Goal: Task Accomplishment & Management: Manage account settings

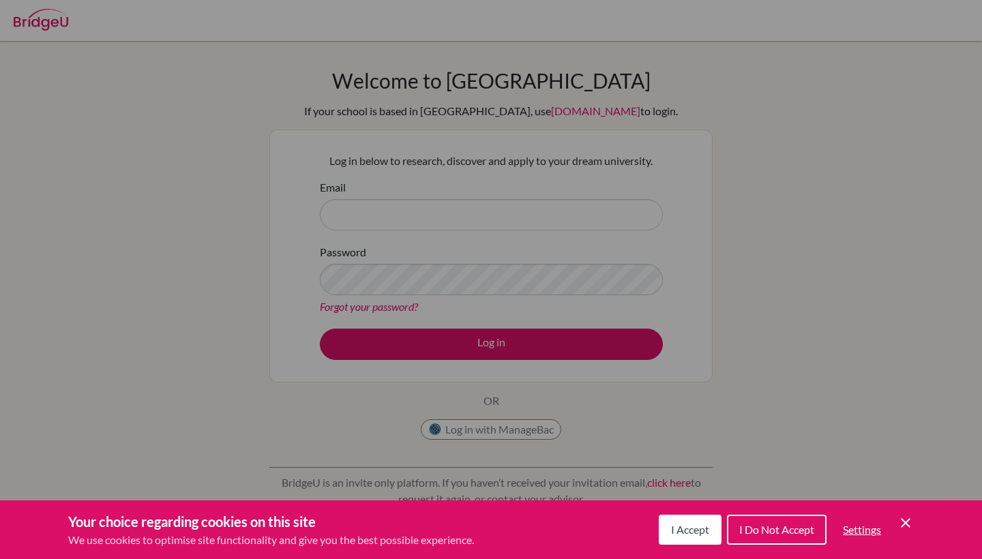
click at [661, 541] on button "I Accept" at bounding box center [690, 530] width 63 height 30
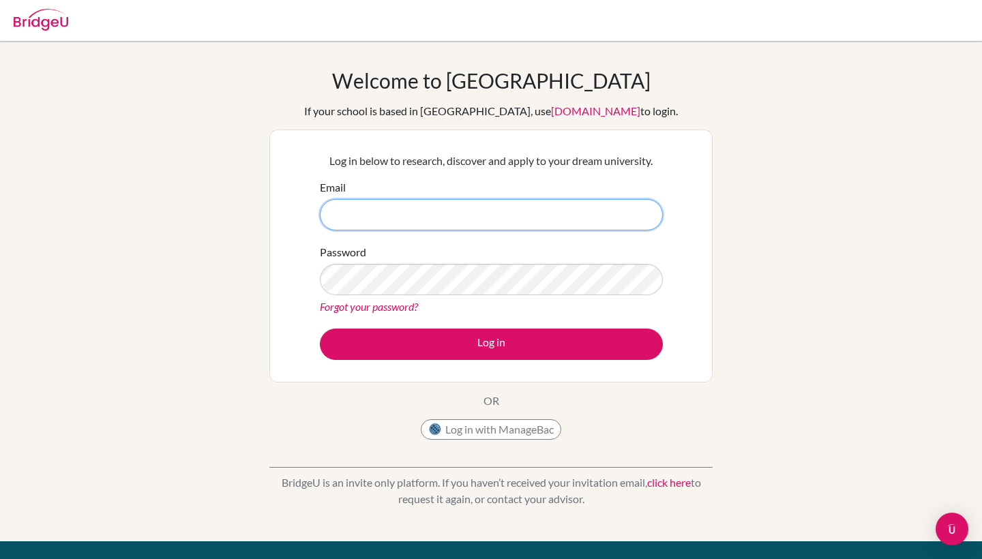
click at [479, 211] on input "Email" at bounding box center [491, 214] width 343 height 31
type input "aleksander.cieslak@sis"
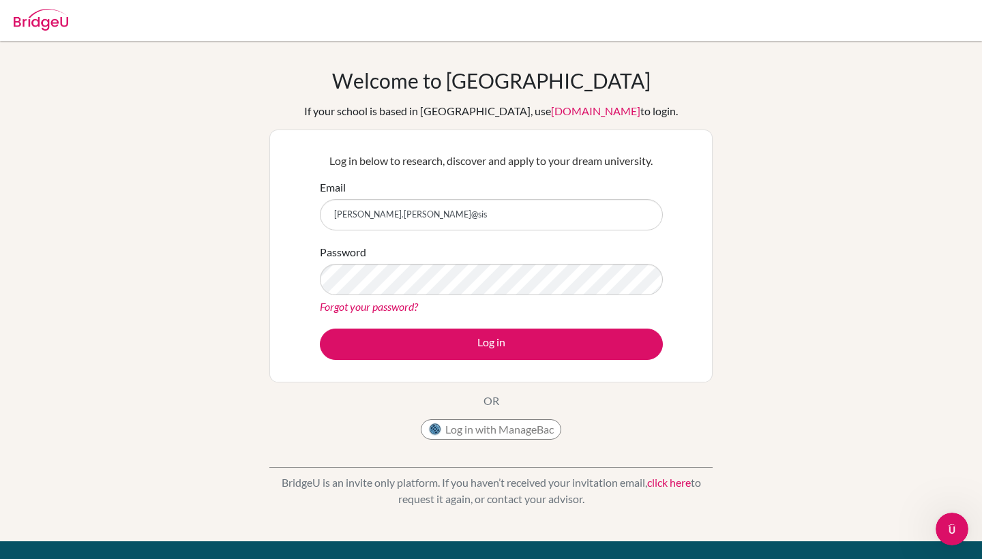
click at [514, 440] on div "Log in with ManageBac" at bounding box center [491, 432] width 140 height 27
click at [521, 433] on button "Log in with ManageBac" at bounding box center [491, 429] width 140 height 20
type input "A"
type input "aleksander.cieslak@sis.info.pl"
click at [398, 308] on link "Forgot your password?" at bounding box center [369, 306] width 98 height 13
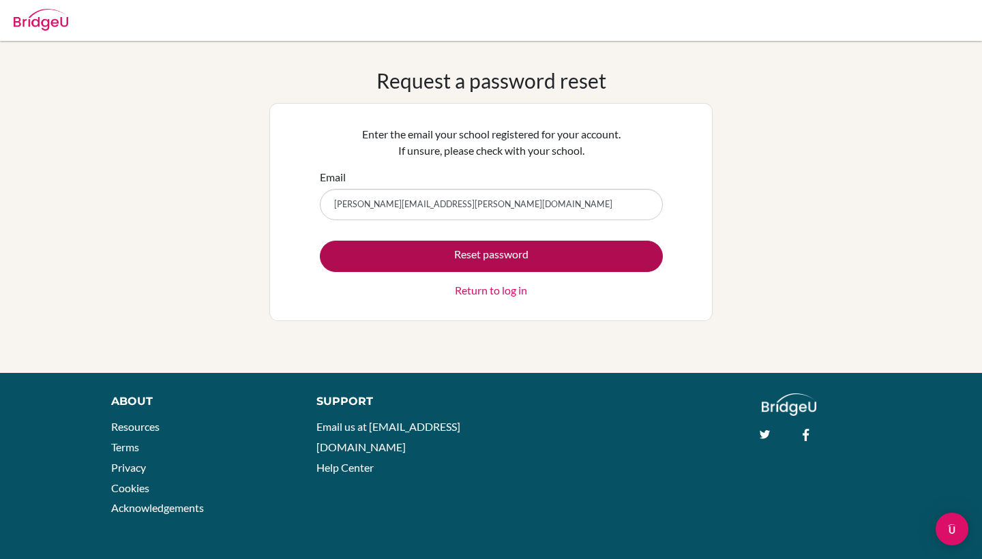
type input "Aleksander.cieslak@sis.info.pl"
click at [488, 268] on button "Reset password" at bounding box center [491, 256] width 343 height 31
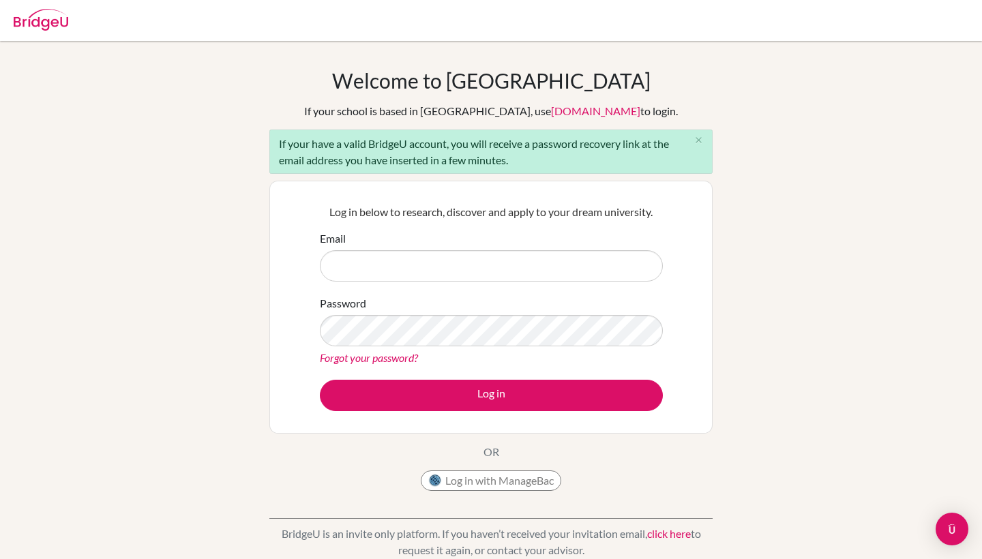
click at [424, 3] on div at bounding box center [491, 20] width 968 height 41
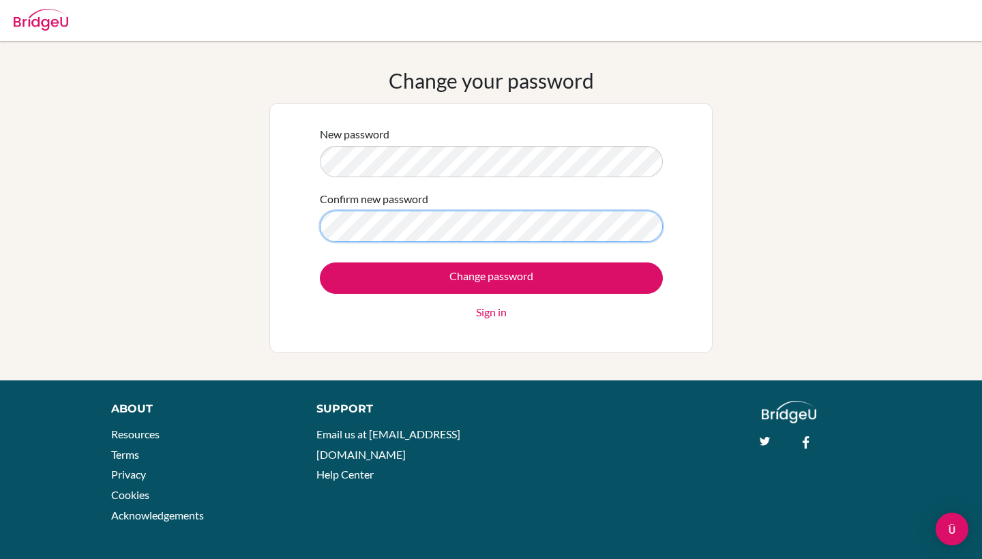
click at [491, 278] on input "Change password" at bounding box center [491, 278] width 343 height 31
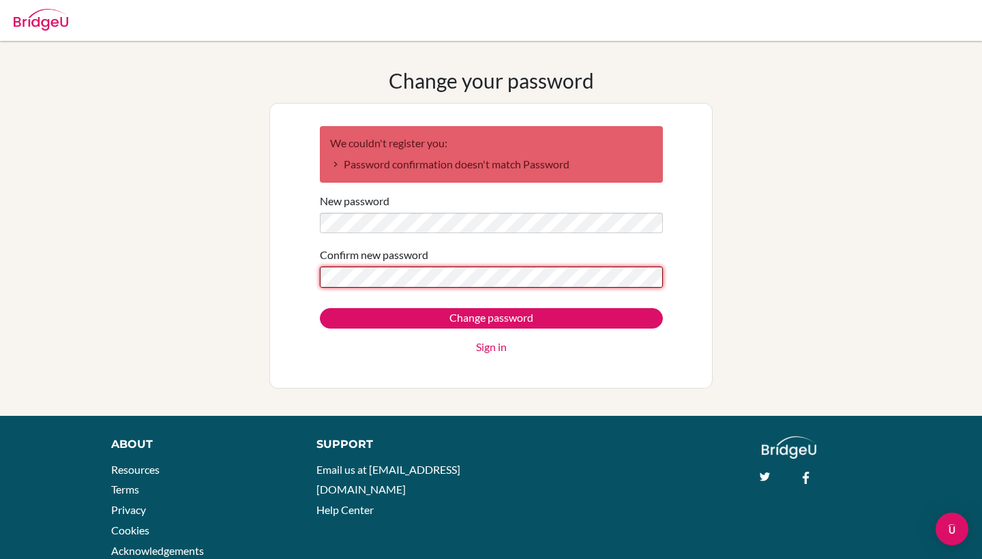
click at [491, 318] on input "Change password" at bounding box center [491, 318] width 343 height 20
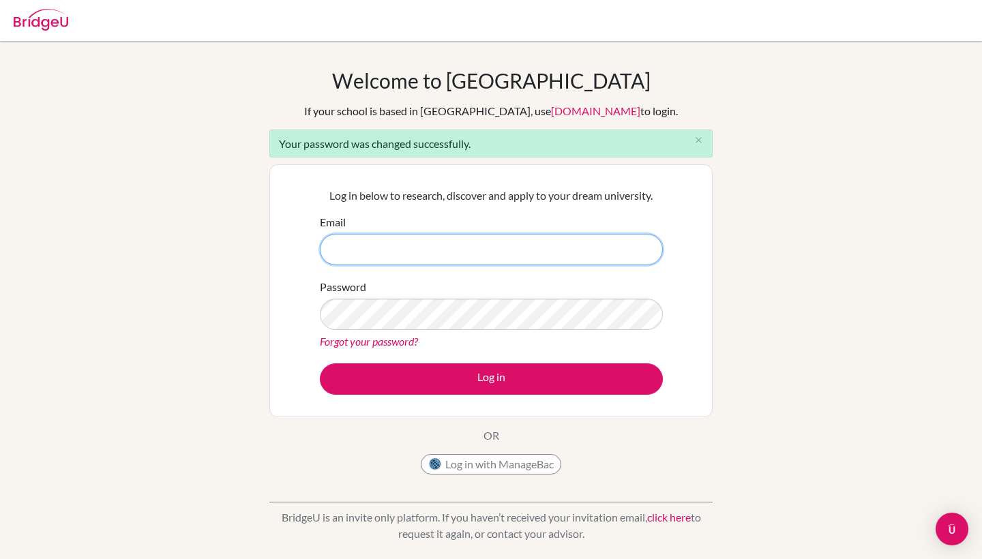
type input "[PERSON_NAME][EMAIL_ADDRESS][PERSON_NAME][DOMAIN_NAME]"
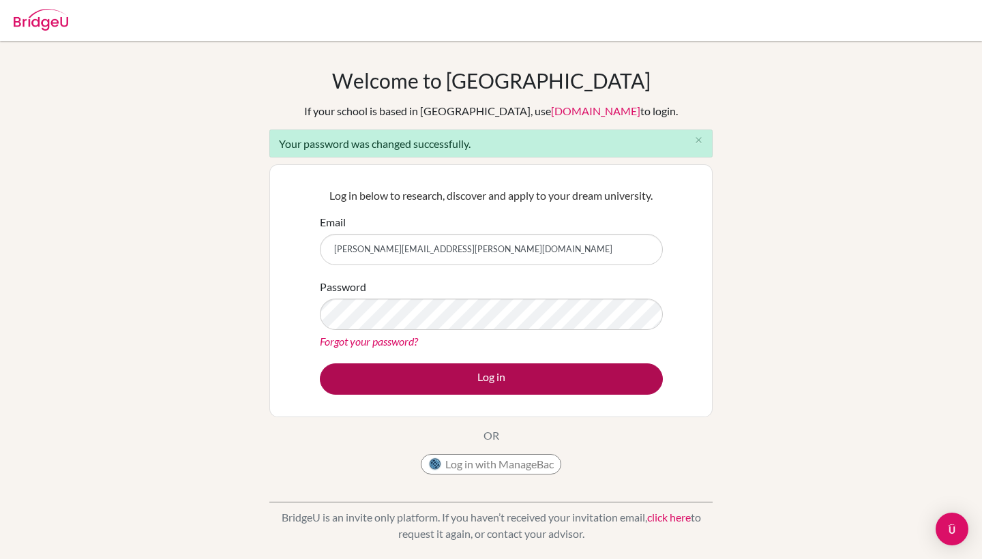
click at [462, 385] on button "Log in" at bounding box center [491, 378] width 343 height 31
